Goal: Transaction & Acquisition: Obtain resource

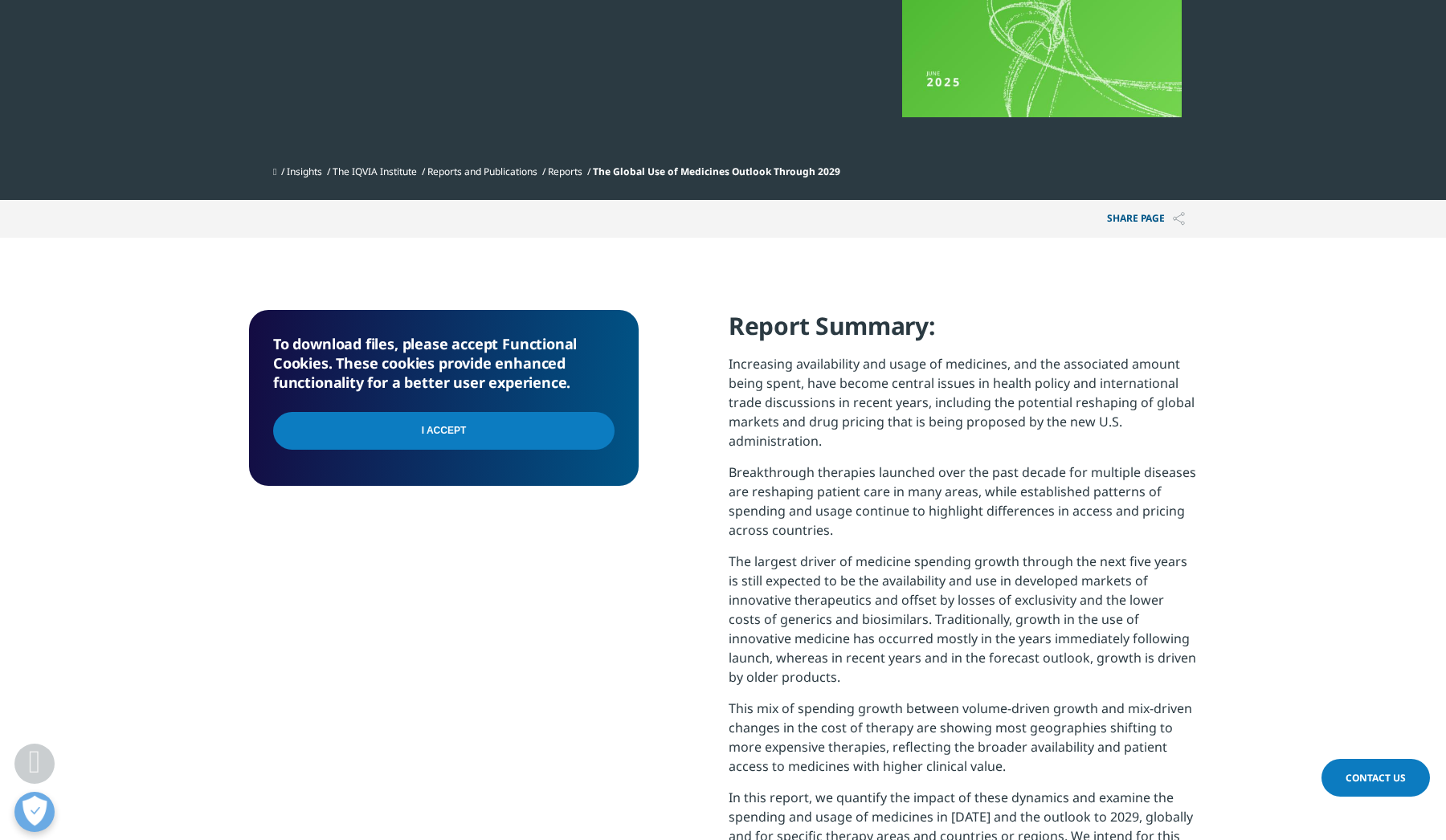
scroll to position [428, 0]
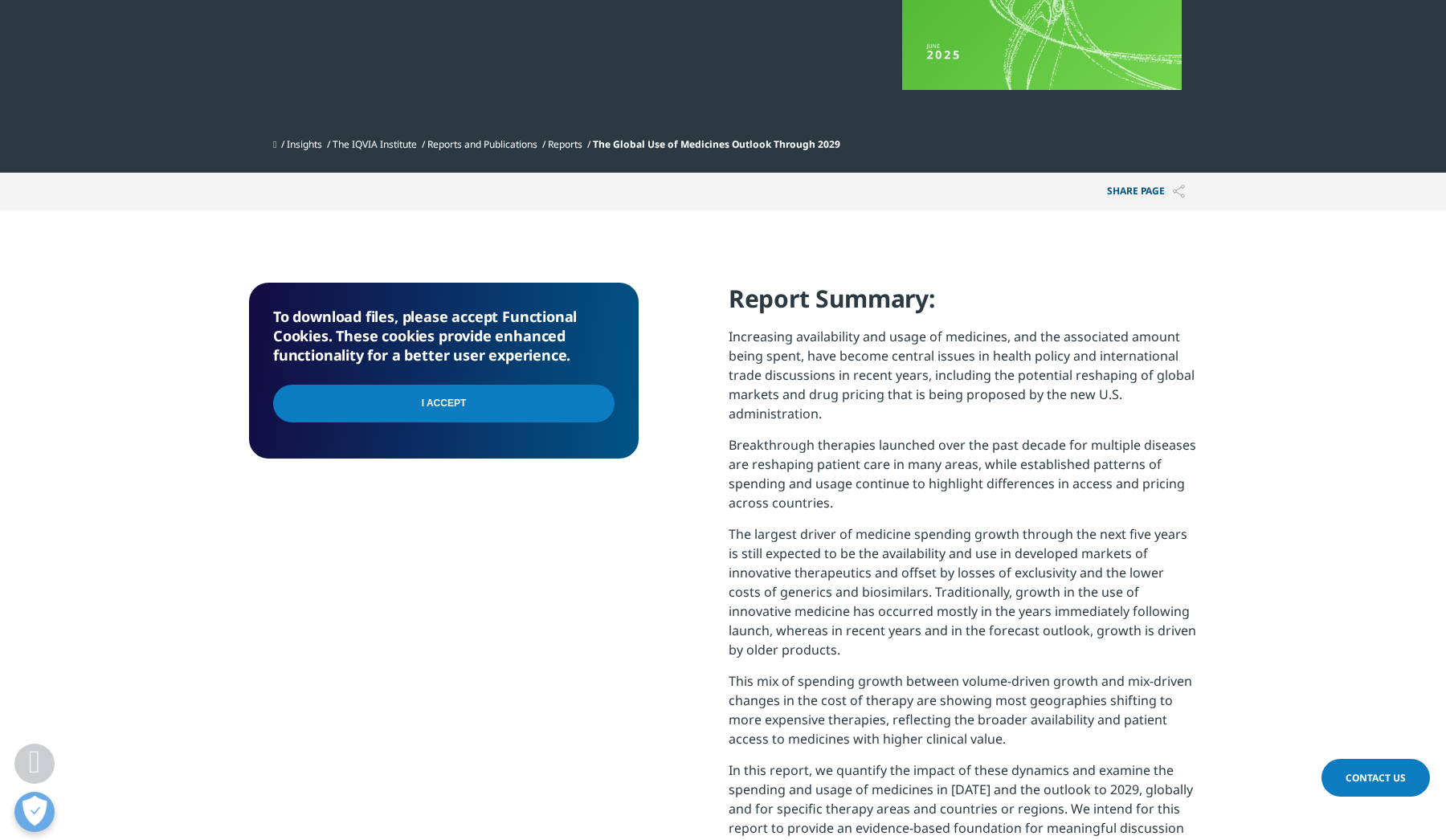
click at [458, 406] on input "I Accept" at bounding box center [443, 403] width 341 height 38
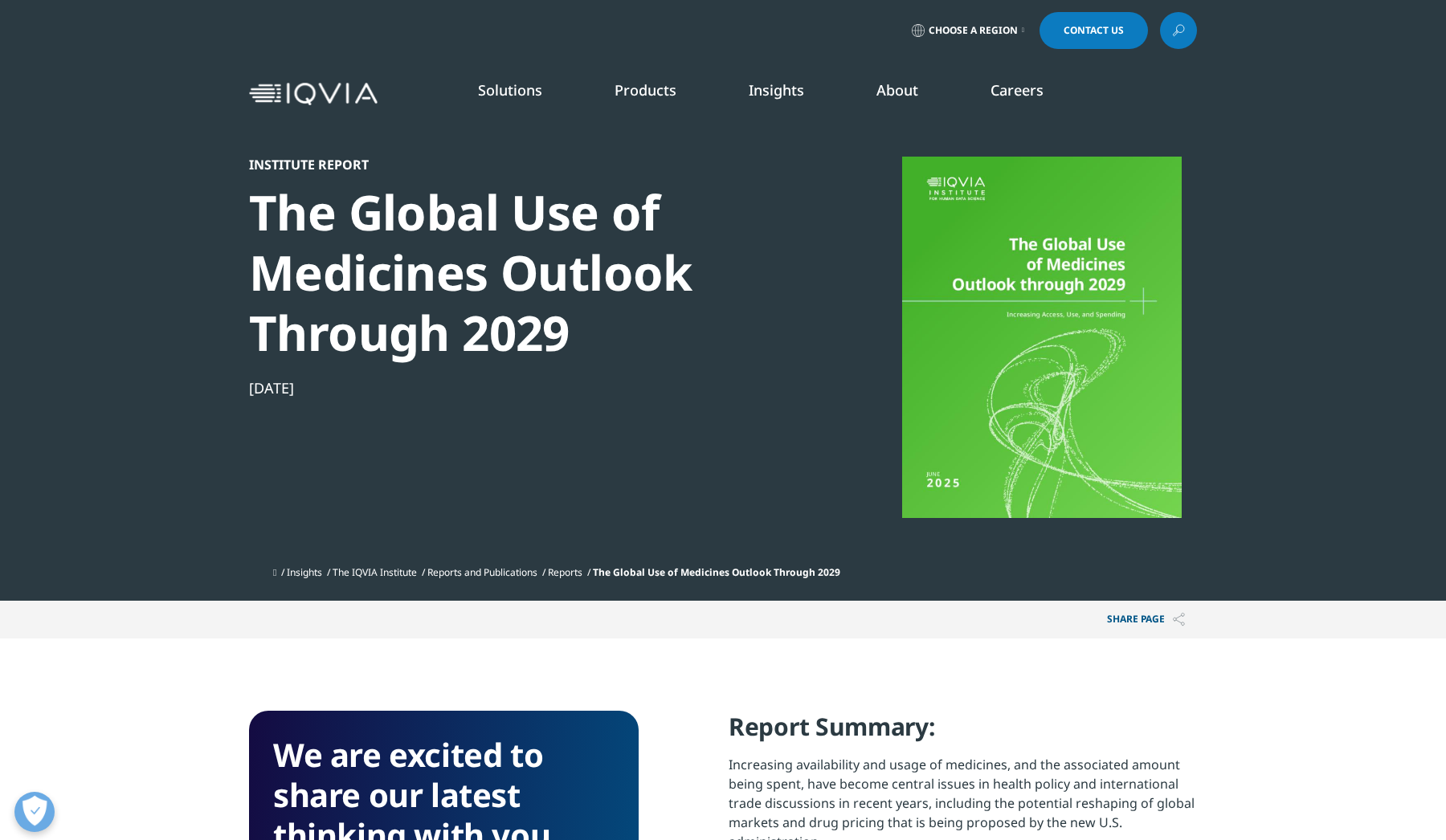
scroll to position [428, 0]
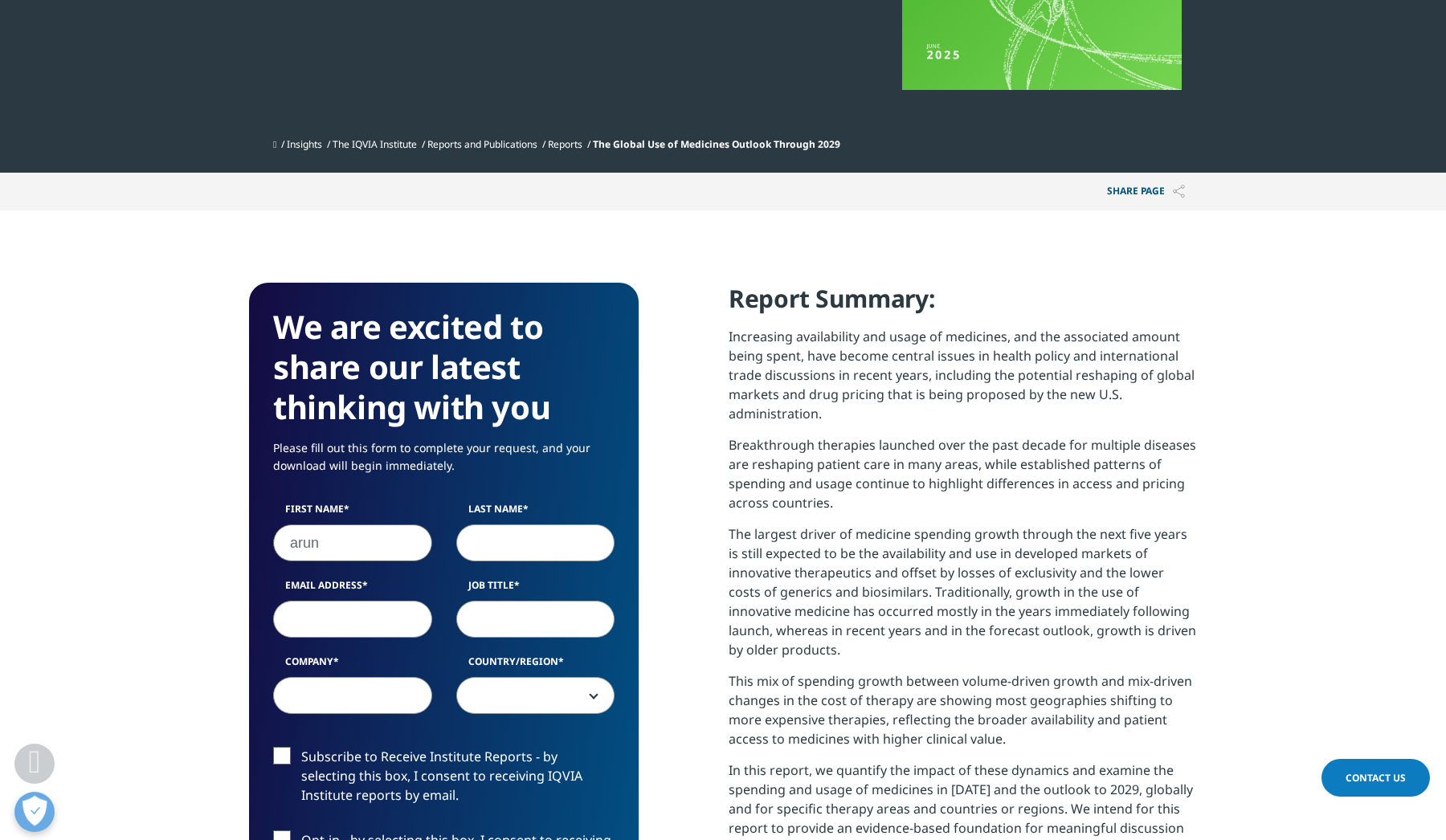
type input "arun"
type input "govind"
type input "arg@arg.io"
type input "CEO"
type input "ARHC Consultants"
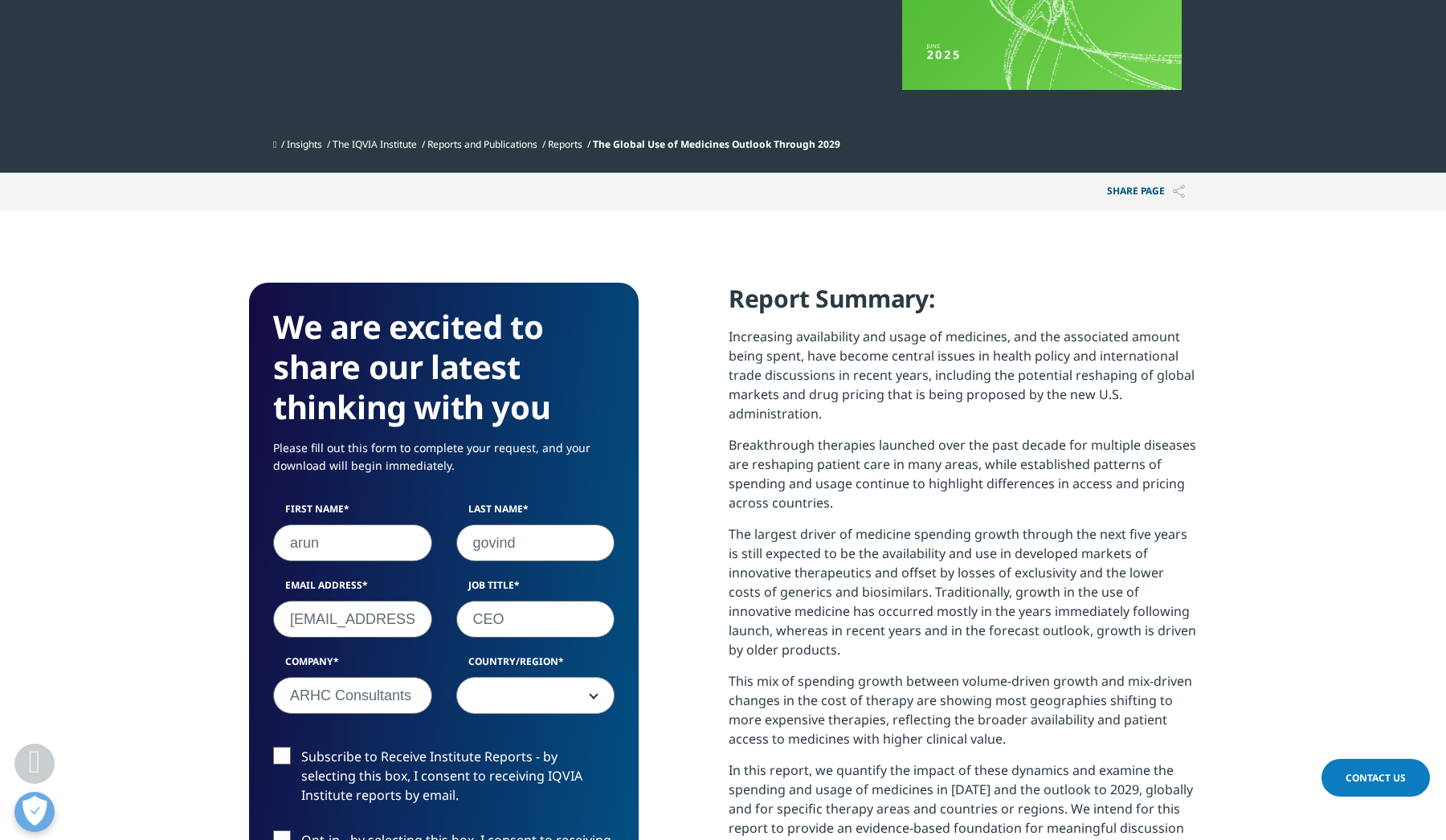
click at [511, 702] on span at bounding box center [536, 697] width 158 height 37
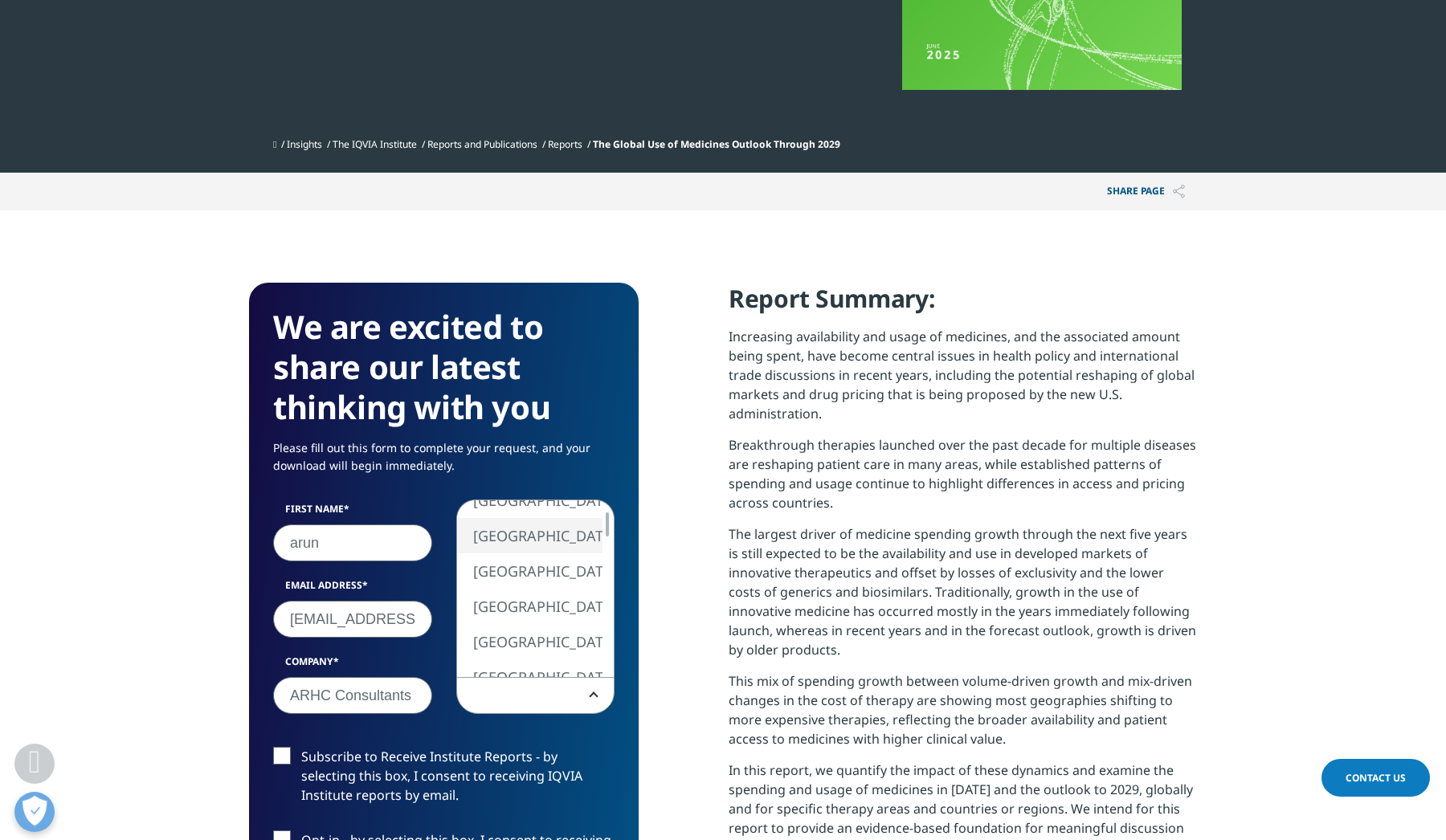
select select "Bahrain"
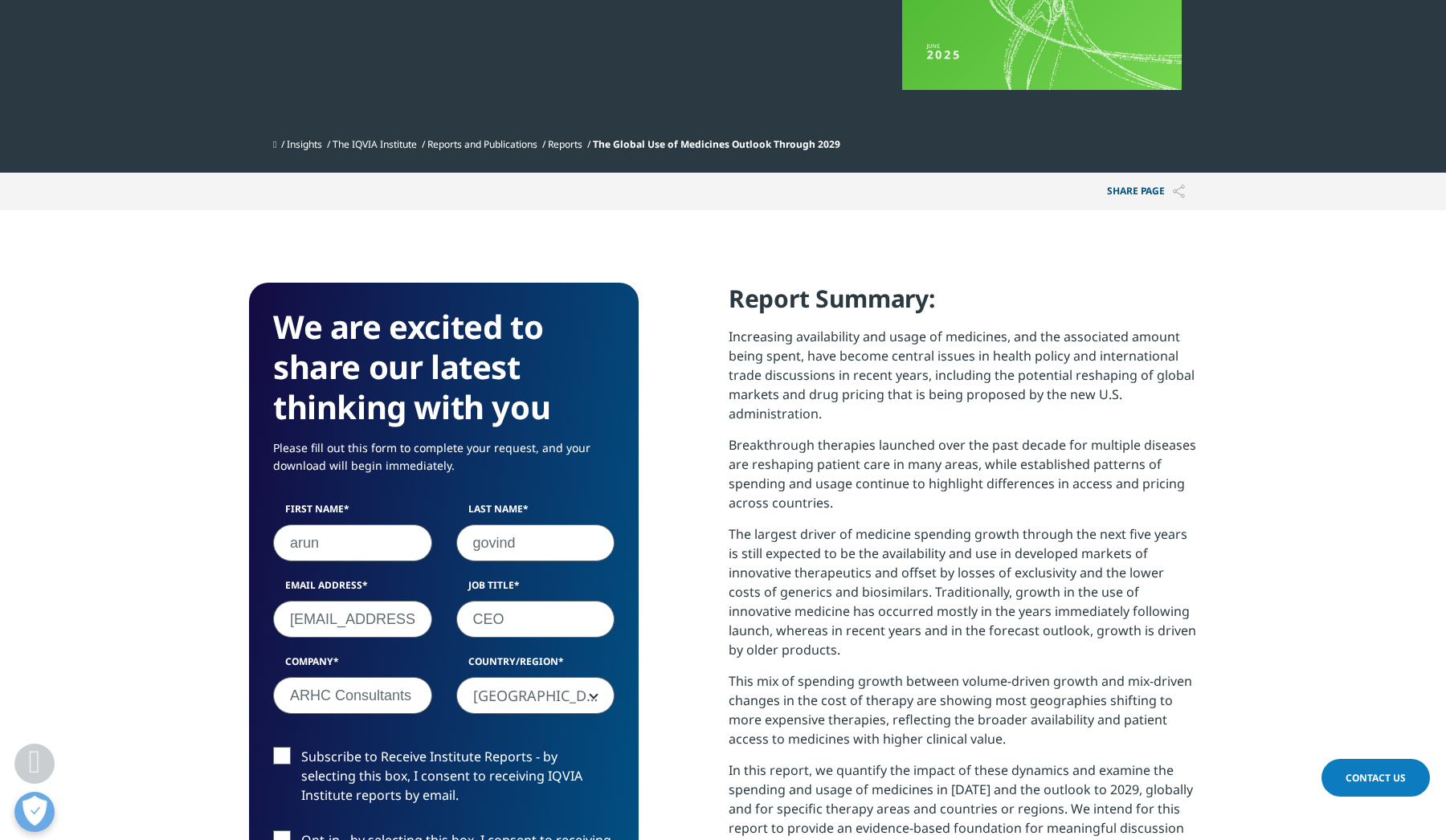
click at [285, 750] on label "Subscribe to Receive Institute Reports - by selecting this box, I consent to re…" at bounding box center [443, 780] width 341 height 66
click at [301, 746] on input "Subscribe to Receive Institute Reports - by selecting this box, I consent to re…" at bounding box center [301, 746] width 0 height 0
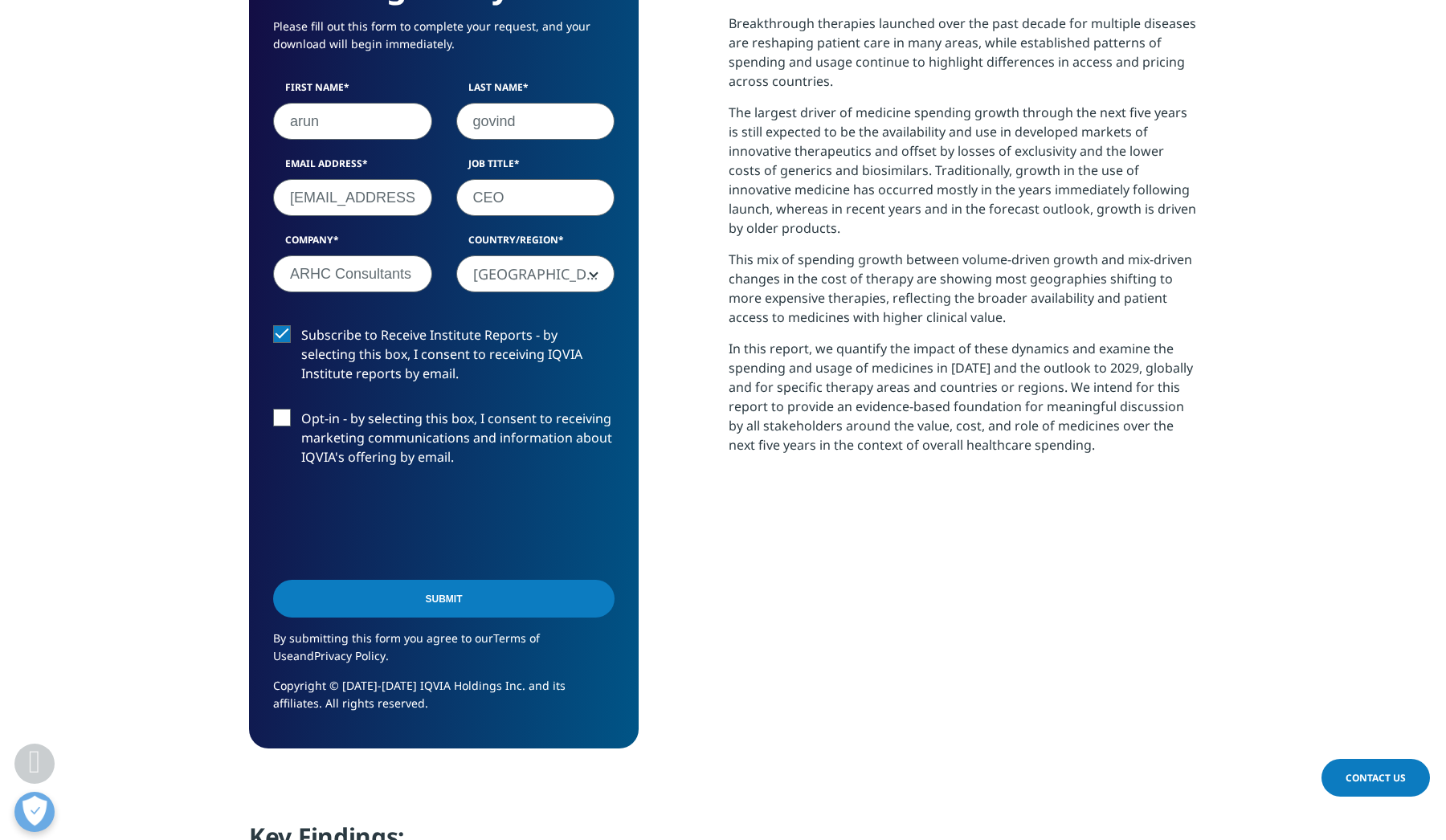
scroll to position [865, 0]
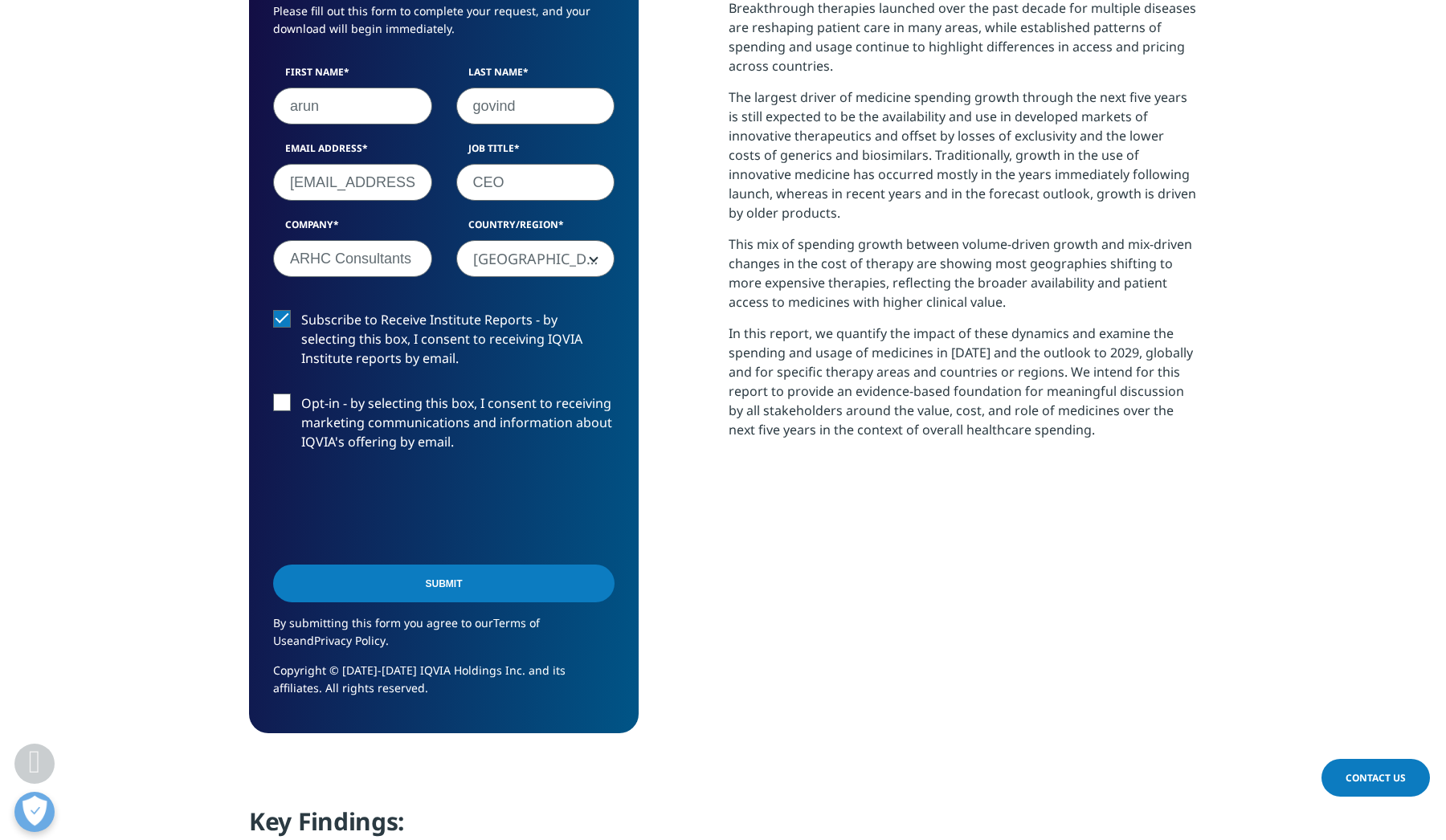
click at [285, 404] on label "Opt-in - by selecting this box, I consent to receiving marketing communications…" at bounding box center [443, 427] width 341 height 66
click at [301, 394] on input "Opt-in - by selecting this box, I consent to receiving marketing communications…" at bounding box center [301, 394] width 0 height 0
click at [451, 584] on input "Submit" at bounding box center [443, 583] width 341 height 38
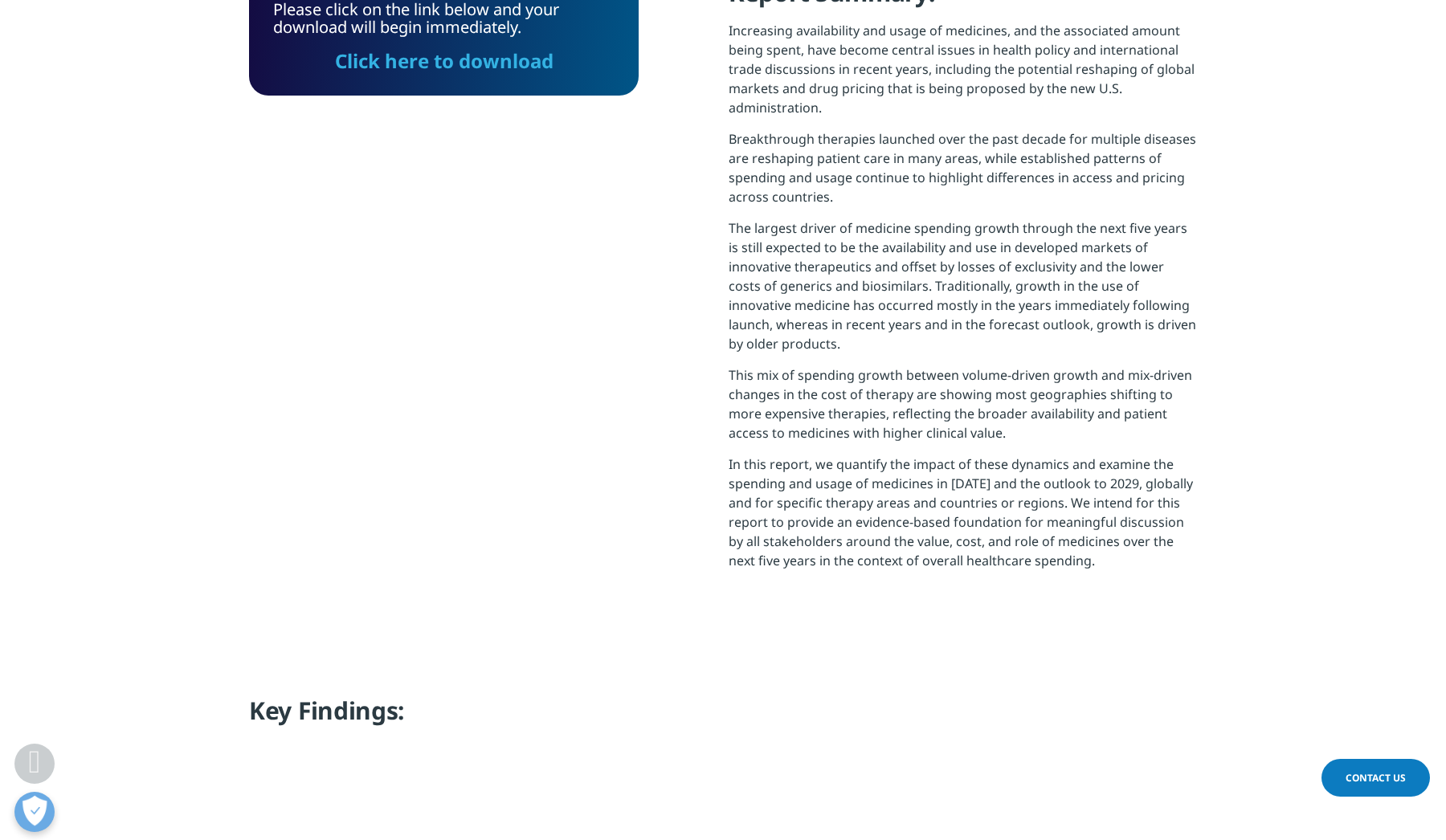
scroll to position [646, 948]
click at [440, 58] on link "Click here to download" at bounding box center [444, 60] width 218 height 26
